Goal: Find specific page/section

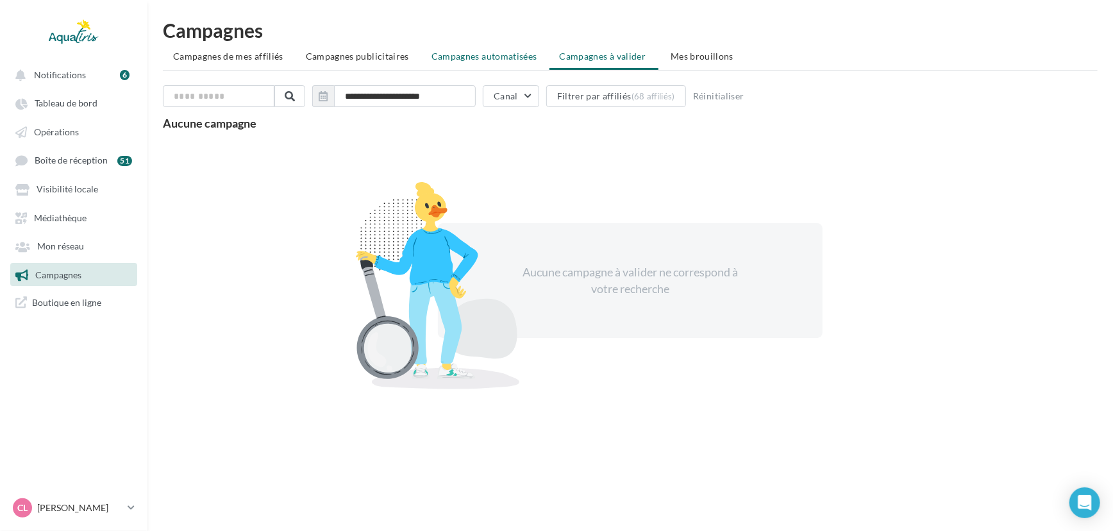
click at [476, 53] on span "Campagnes automatisées" at bounding box center [485, 56] width 106 height 11
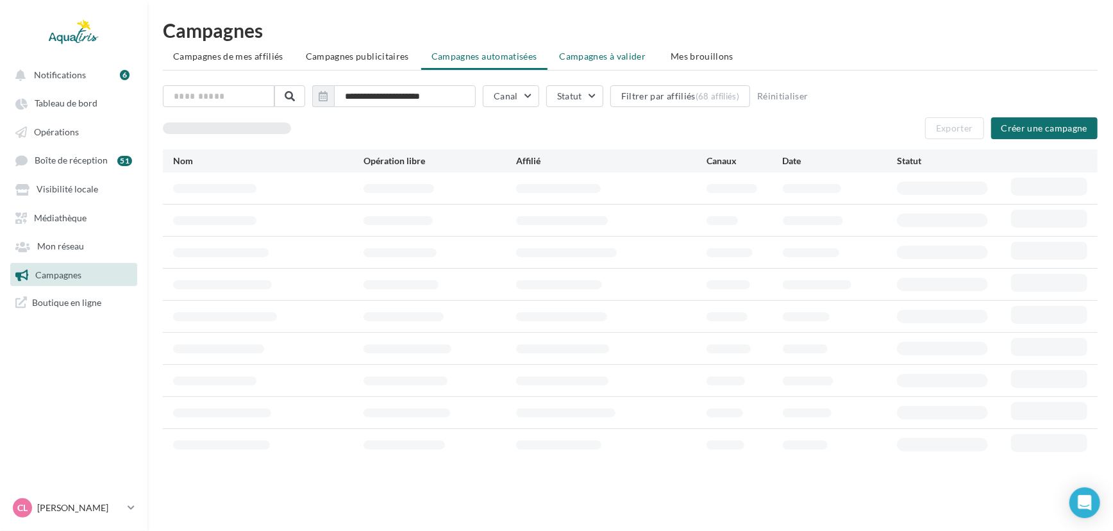
click at [566, 55] on span "Campagnes à valider" at bounding box center [603, 56] width 87 height 13
